Goal: Information Seeking & Learning: Check status

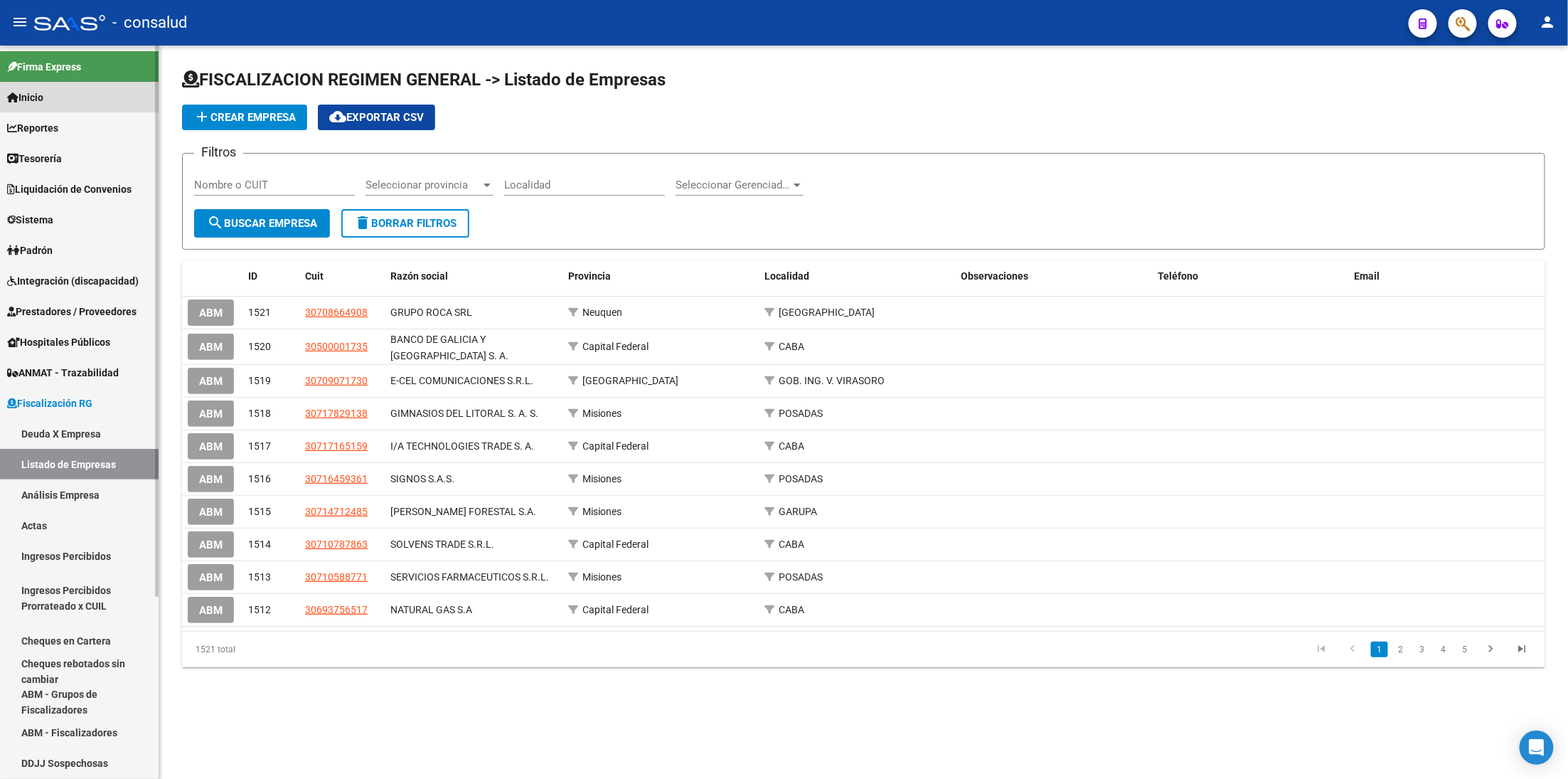
click at [82, 97] on link "Inicio" at bounding box center [79, 96] width 158 height 30
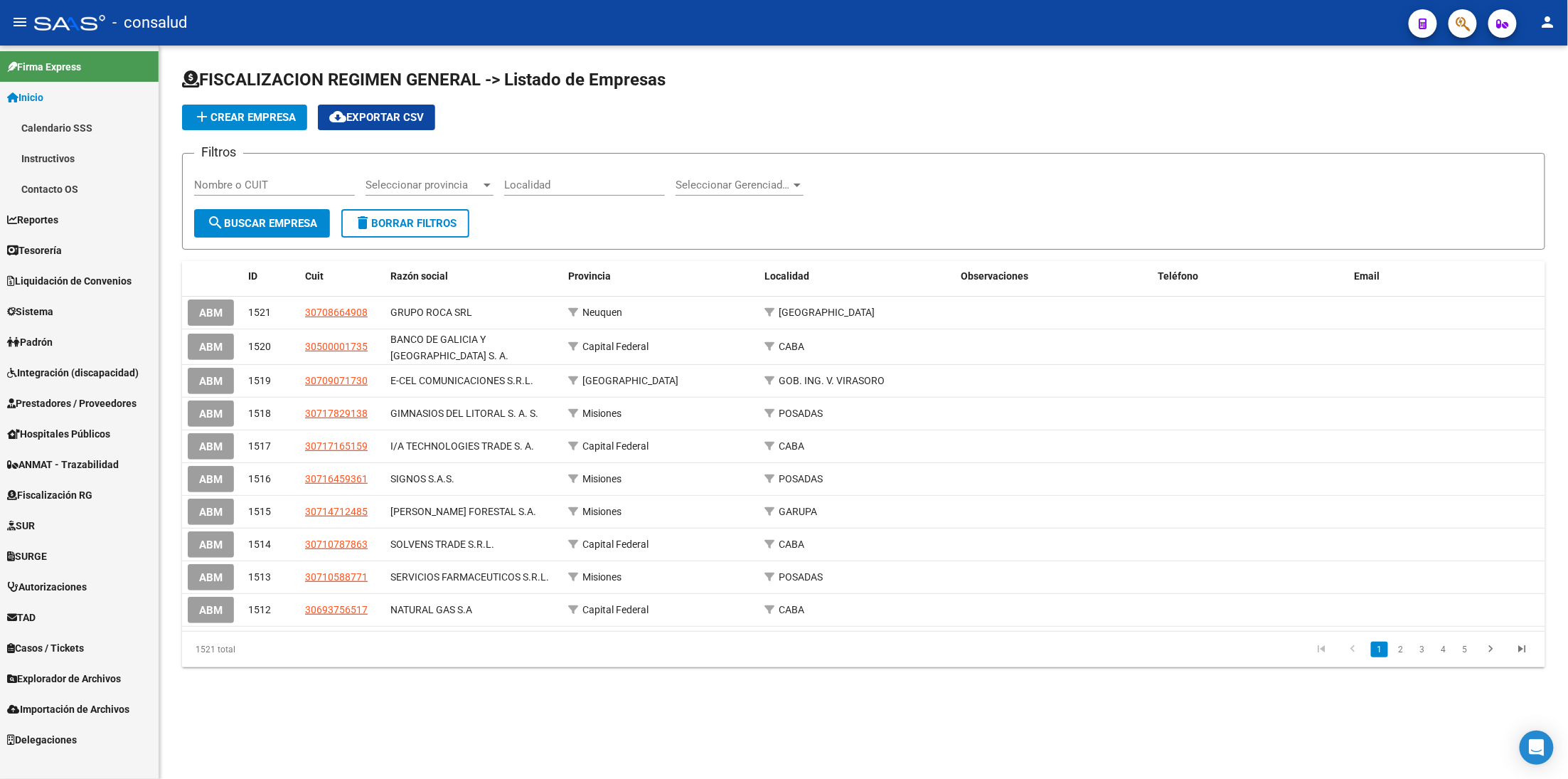
click at [62, 102] on link "Inicio" at bounding box center [79, 96] width 158 height 30
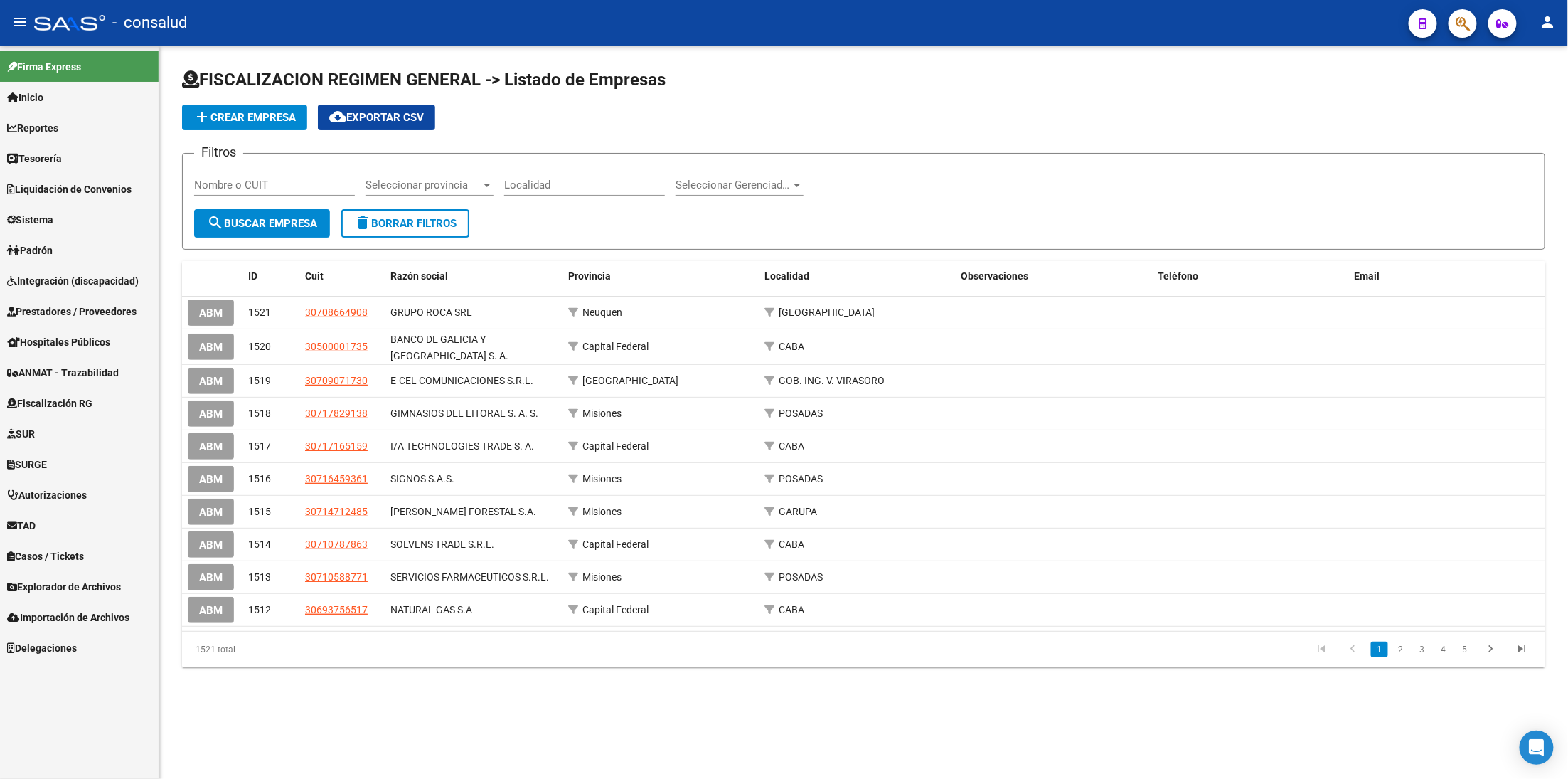
click at [80, 120] on link "Reportes" at bounding box center [79, 127] width 158 height 30
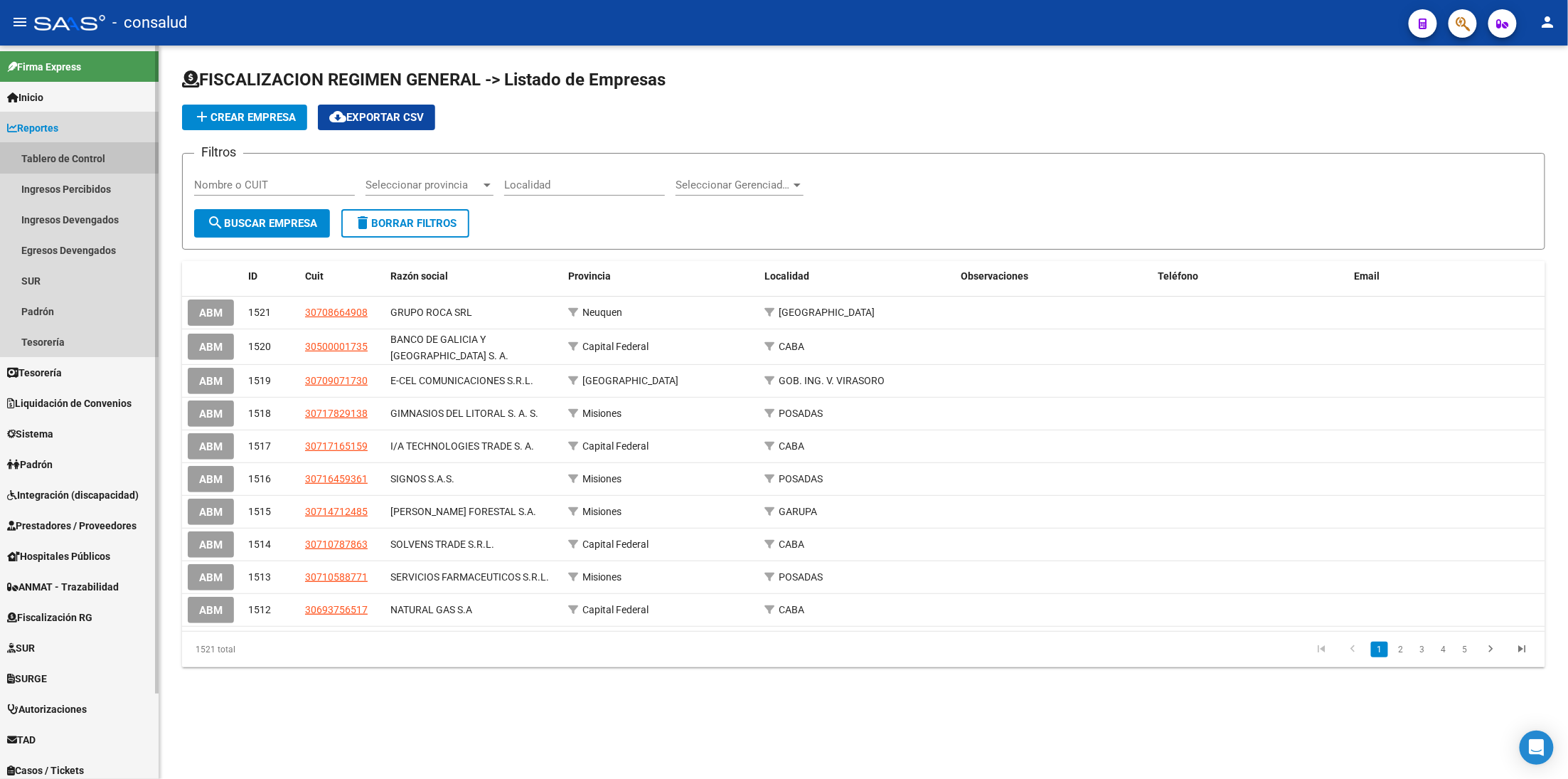
click at [76, 158] on link "Tablero de Control" at bounding box center [79, 158] width 158 height 30
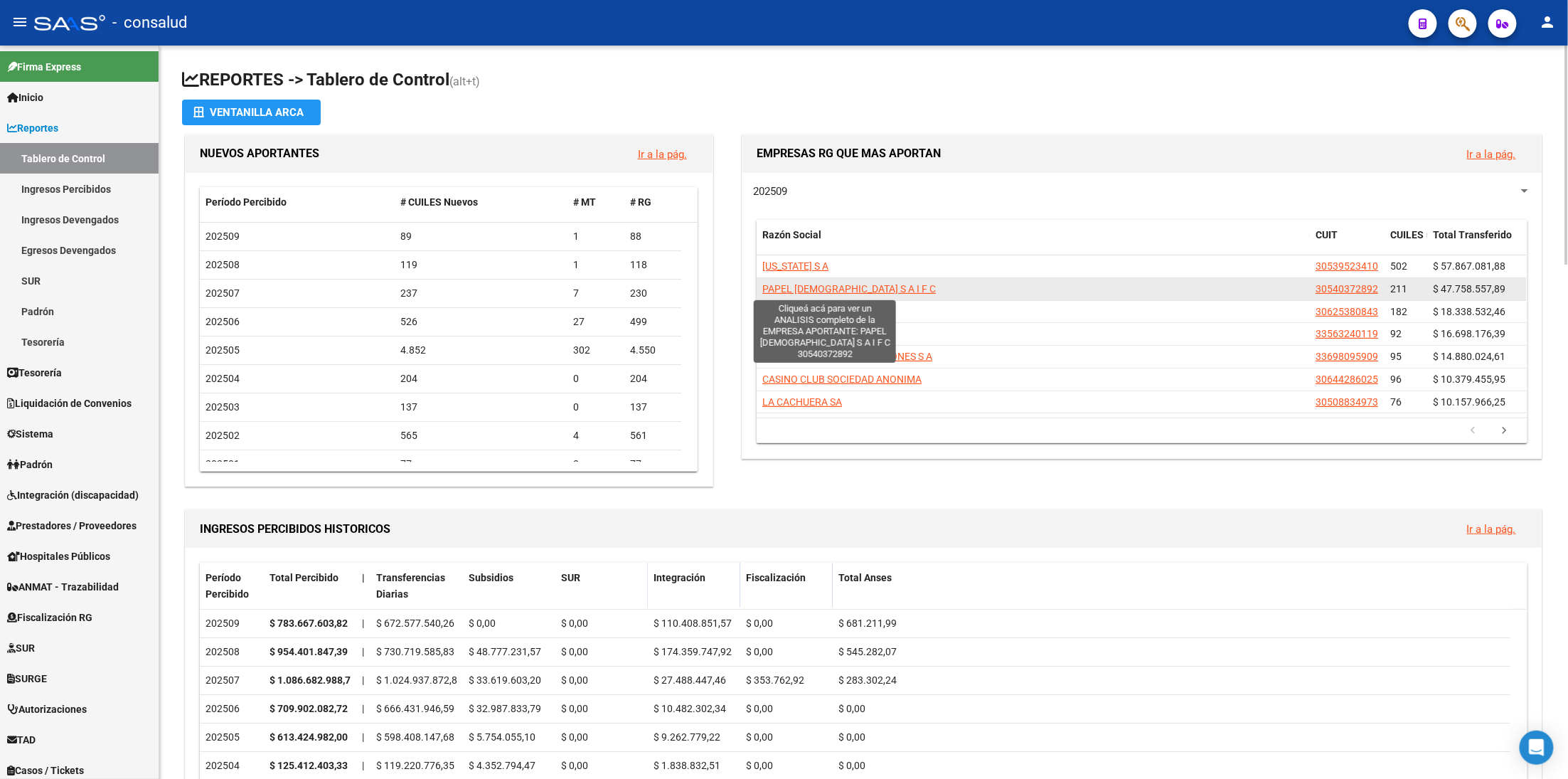
click at [833, 290] on span "PAPEL [DEMOGRAPHIC_DATA] S A I F C" at bounding box center [849, 289] width 173 height 12
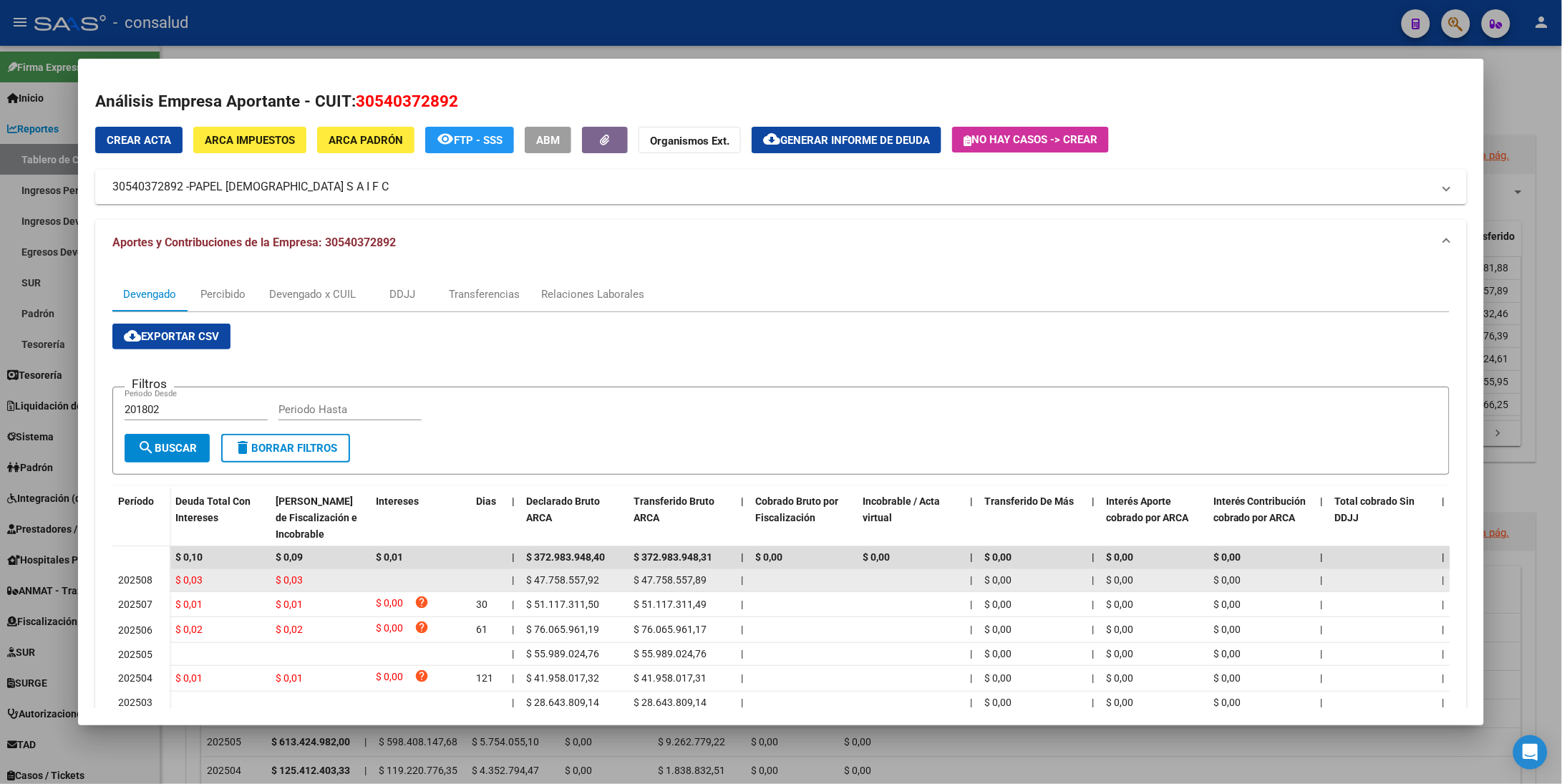
click at [576, 582] on span "$ 47.758.557,92" at bounding box center [562, 580] width 73 height 12
click at [673, 575] on span "$ 47.758.557,89" at bounding box center [670, 580] width 73 height 12
click at [645, 582] on span "$ 47.758.557,89" at bounding box center [670, 580] width 73 height 12
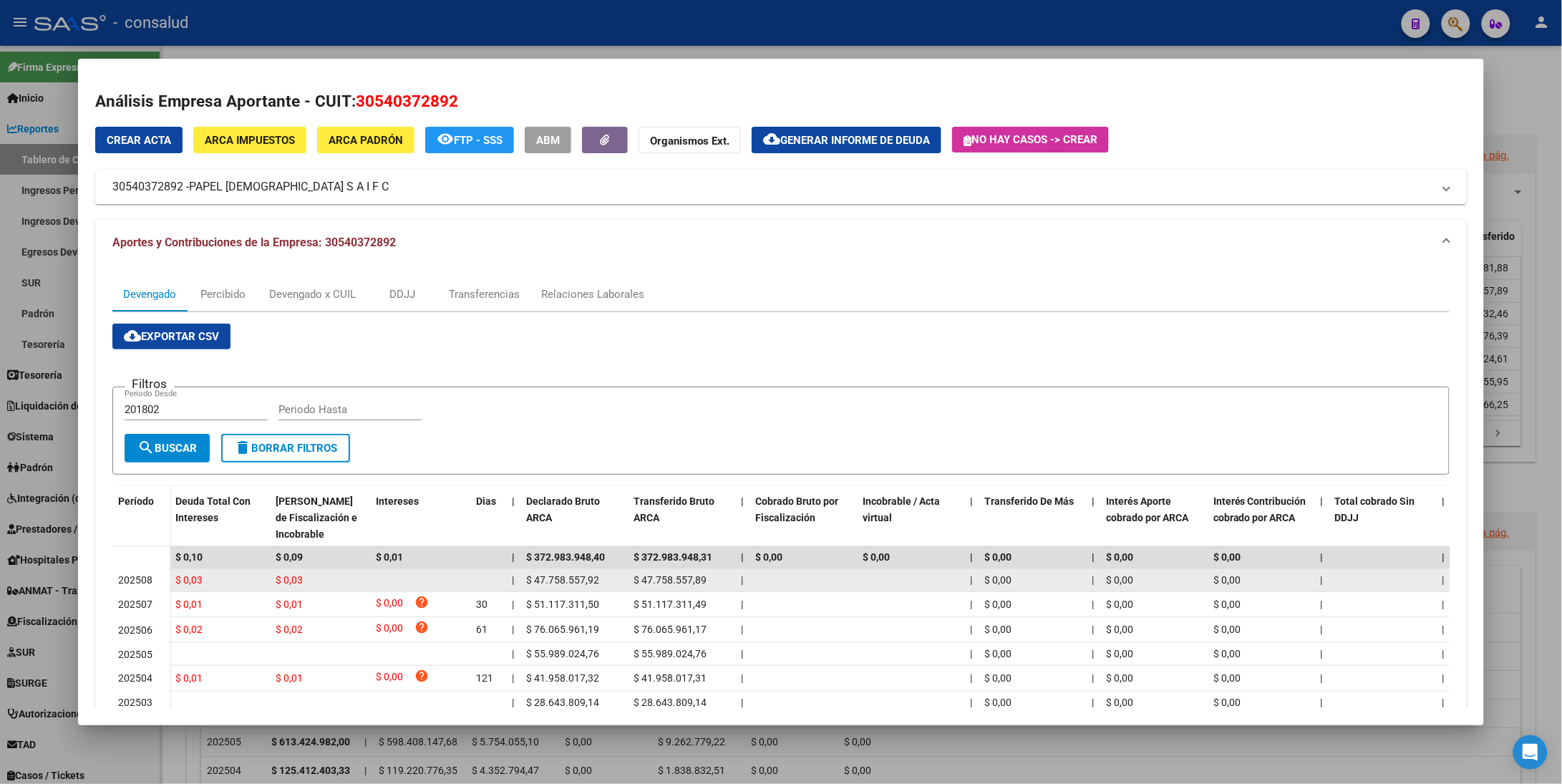
click at [538, 582] on span "$ 47.758.557,92" at bounding box center [562, 580] width 73 height 12
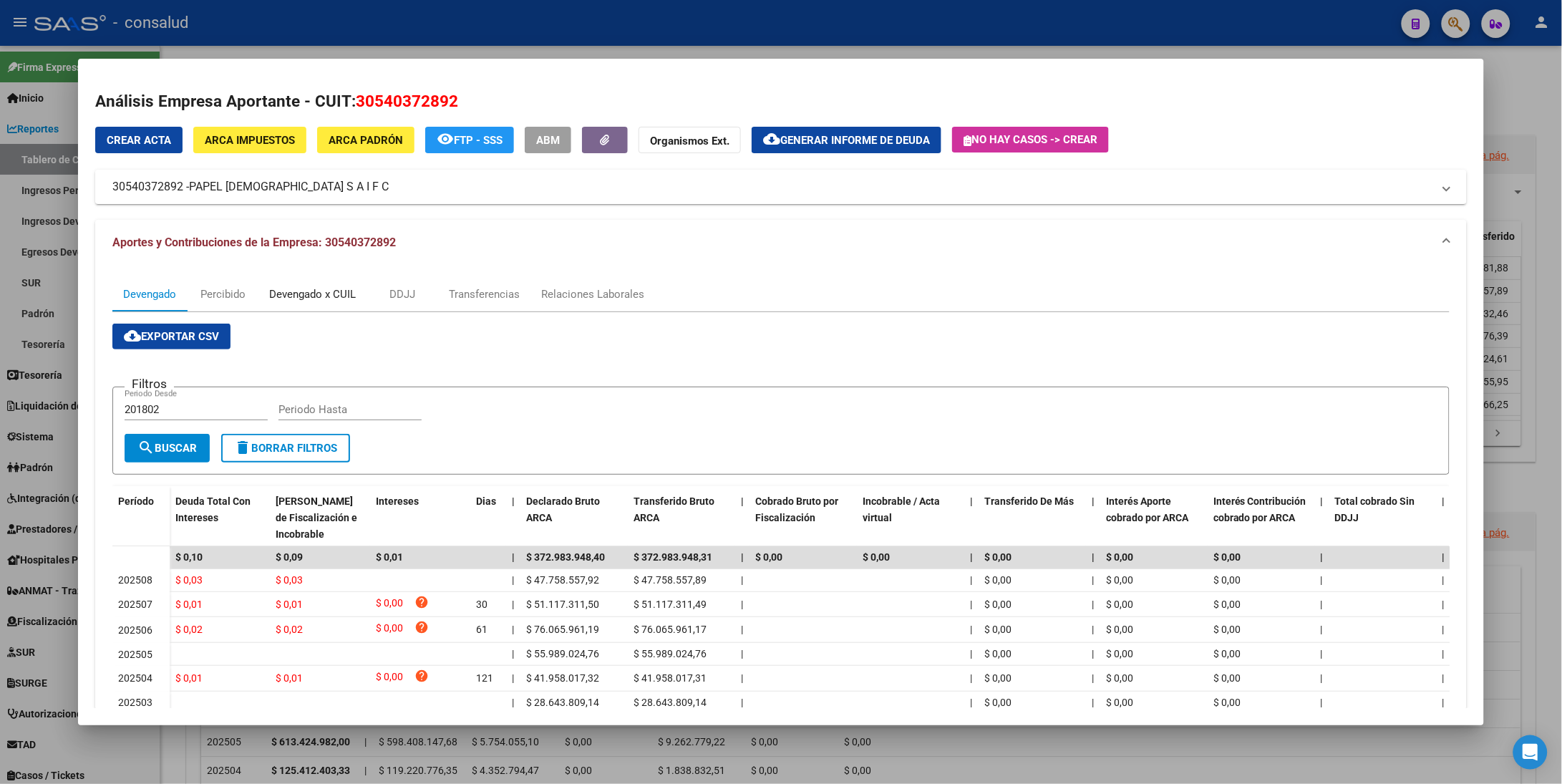
click at [317, 296] on div "Devengado x CUIL" at bounding box center [312, 294] width 87 height 16
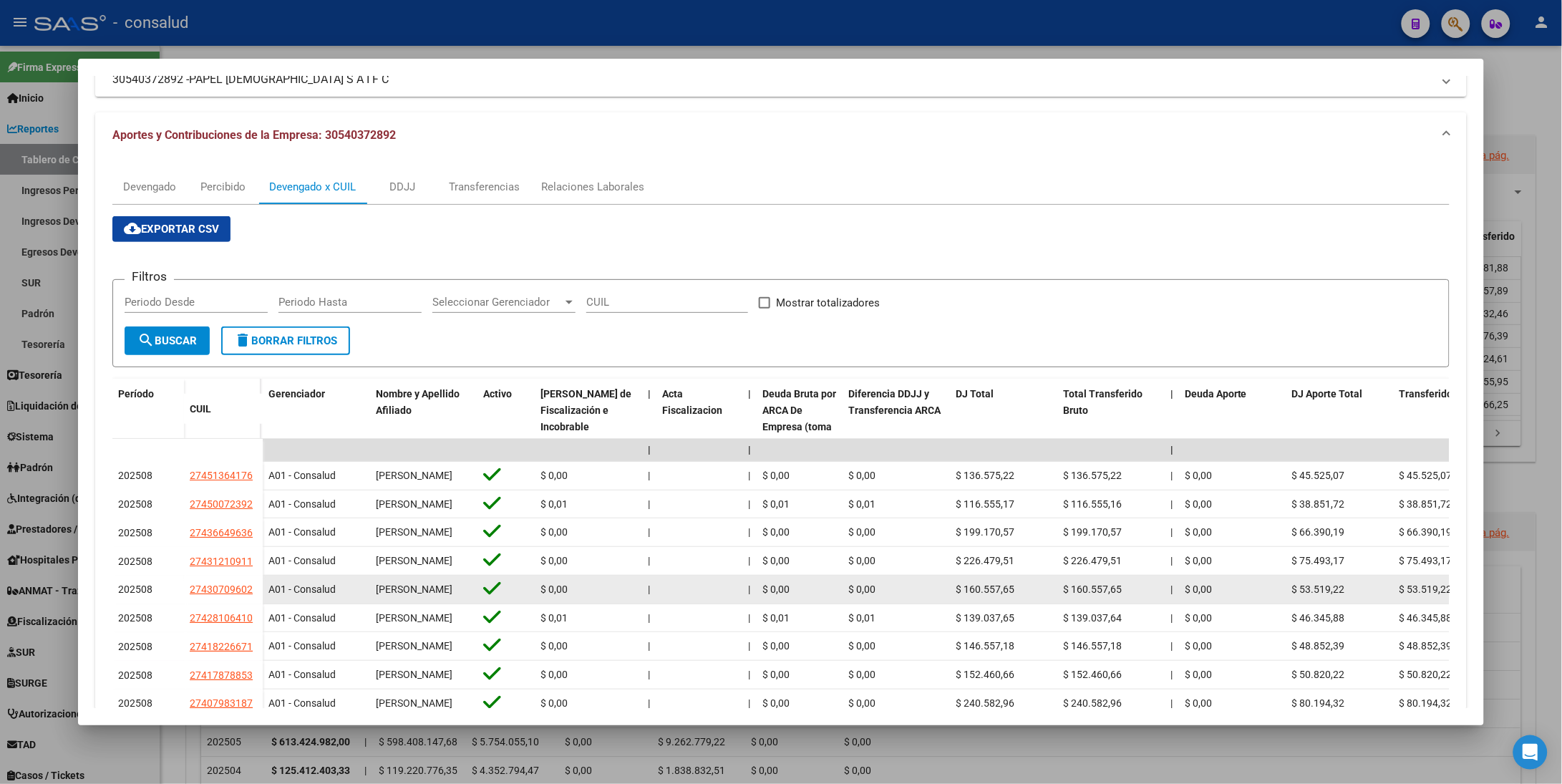
scroll to position [215, 0]
